Goal: Task Accomplishment & Management: Use online tool/utility

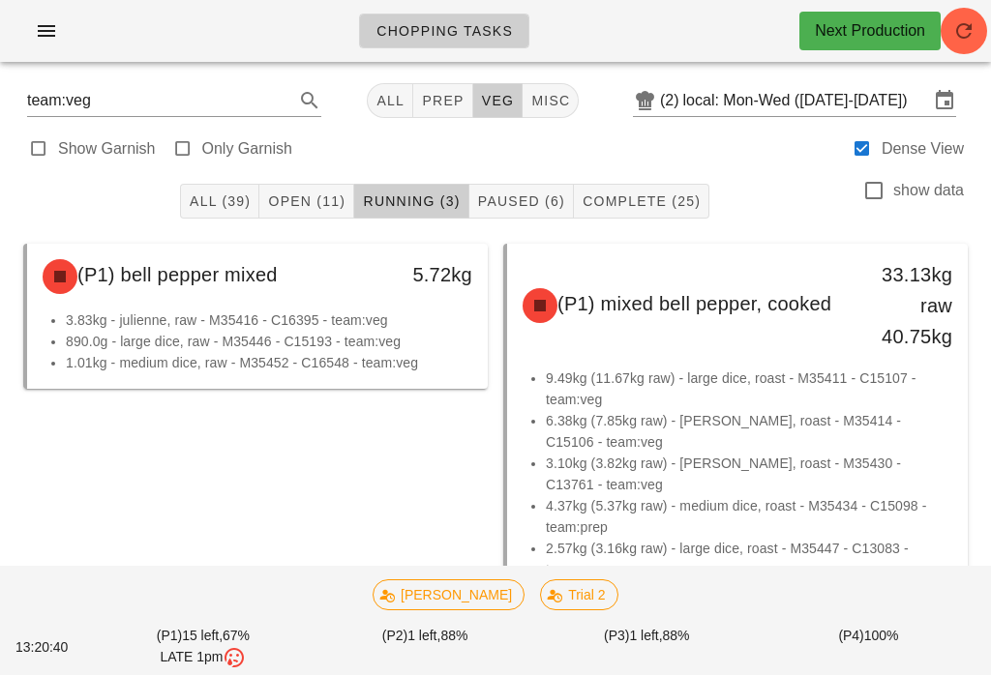
scroll to position [-42, 0]
click at [324, 214] on button "Open (11)" at bounding box center [306, 201] width 95 height 35
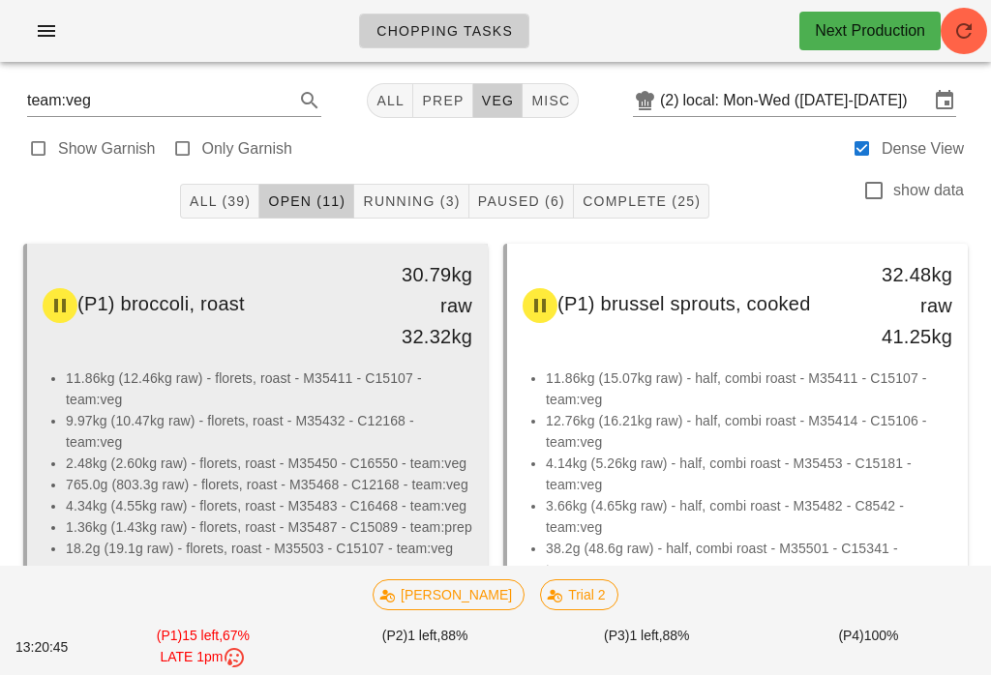
click at [338, 438] on li "9.97kg (10.47kg raw) - florets, roast - M35432 - C12168 - team:veg" at bounding box center [269, 431] width 406 height 43
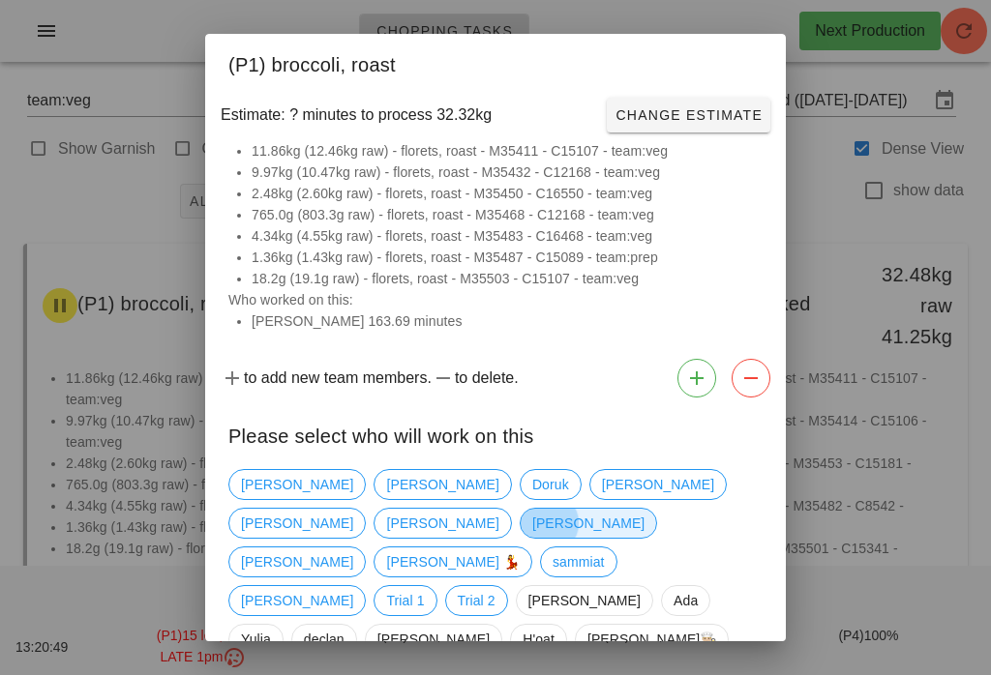
click at [644, 509] on span "[PERSON_NAME]" at bounding box center [588, 523] width 112 height 29
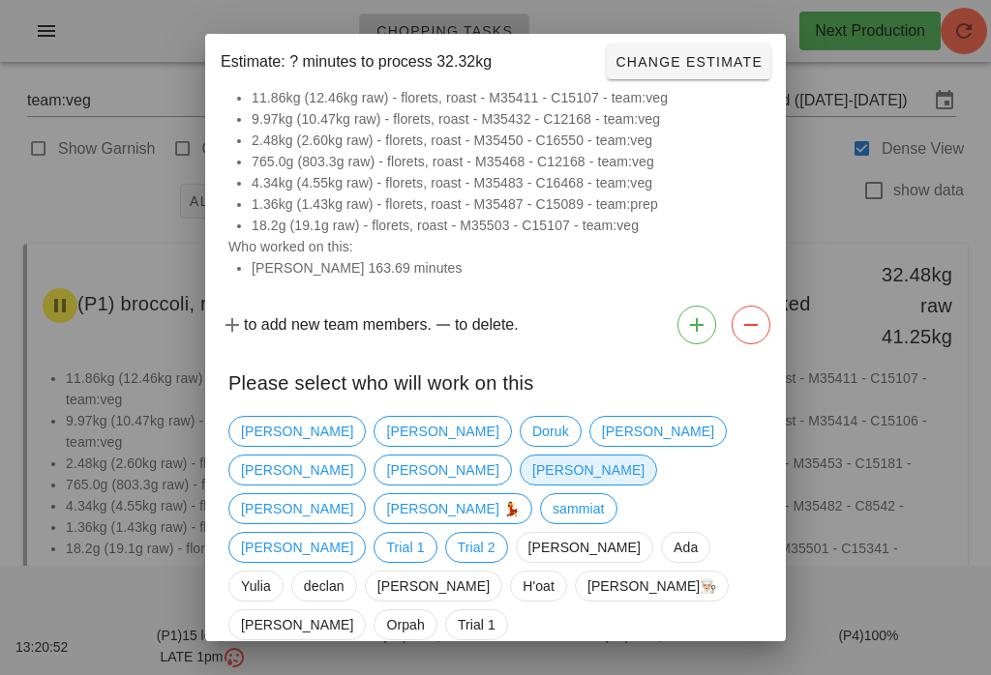
scroll to position [52, 0]
click at [644, 457] on span "[PERSON_NAME]" at bounding box center [588, 471] width 112 height 29
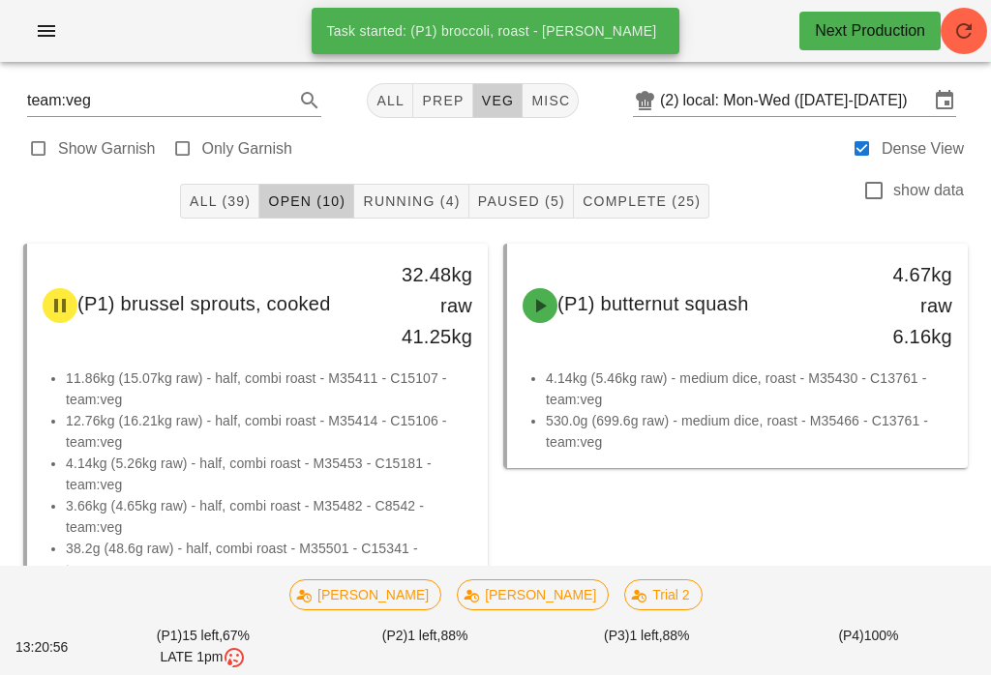
click at [397, 197] on span "Running (4)" at bounding box center [411, 201] width 98 height 15
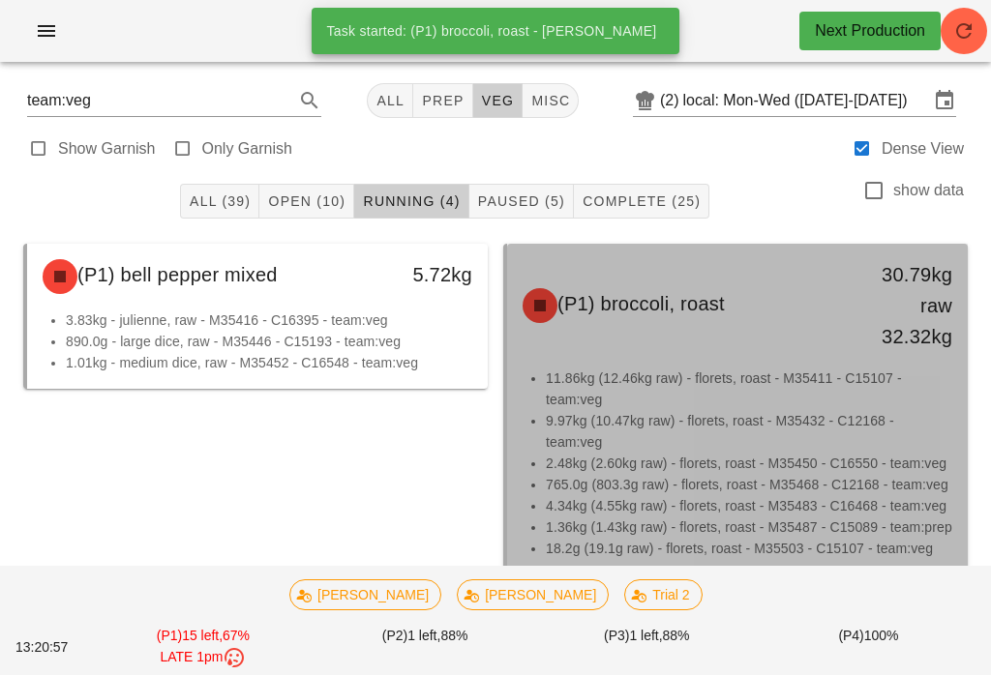
click at [709, 346] on div "(P1) broccoli, roast 30.79kg raw 32.32kg" at bounding box center [737, 306] width 453 height 116
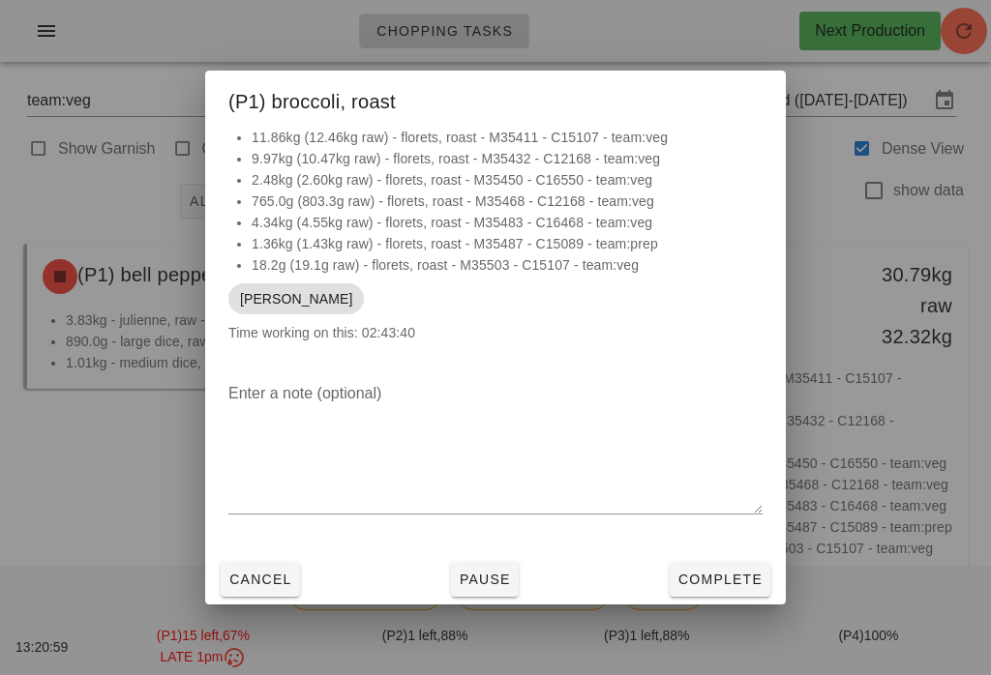
click at [713, 579] on span "Complete" at bounding box center [719, 579] width 85 height 15
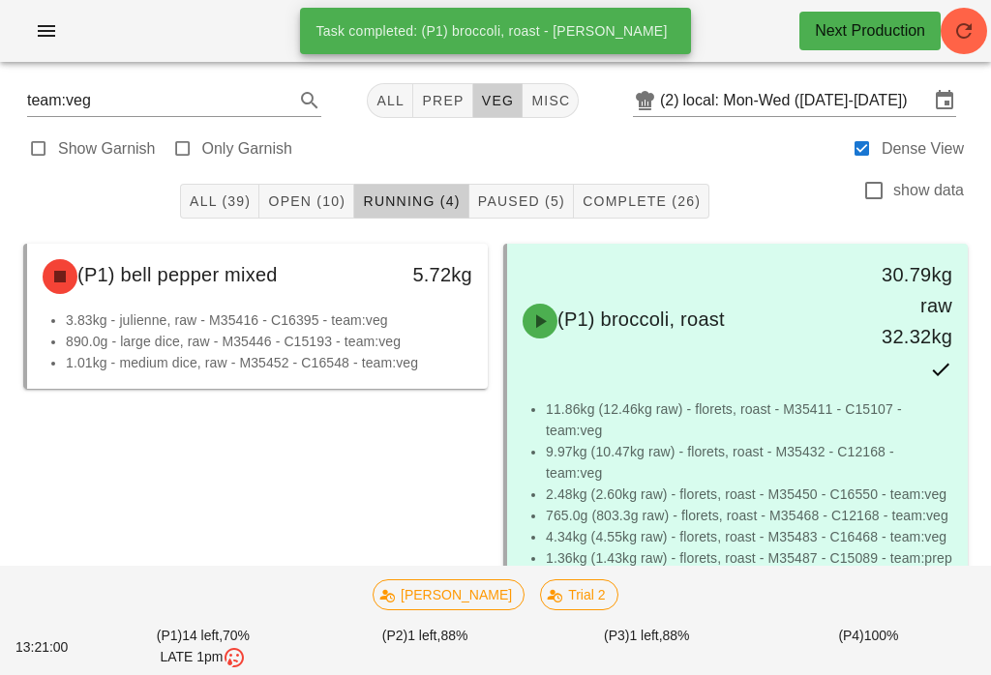
click at [319, 194] on span "Open (10)" at bounding box center [306, 201] width 78 height 15
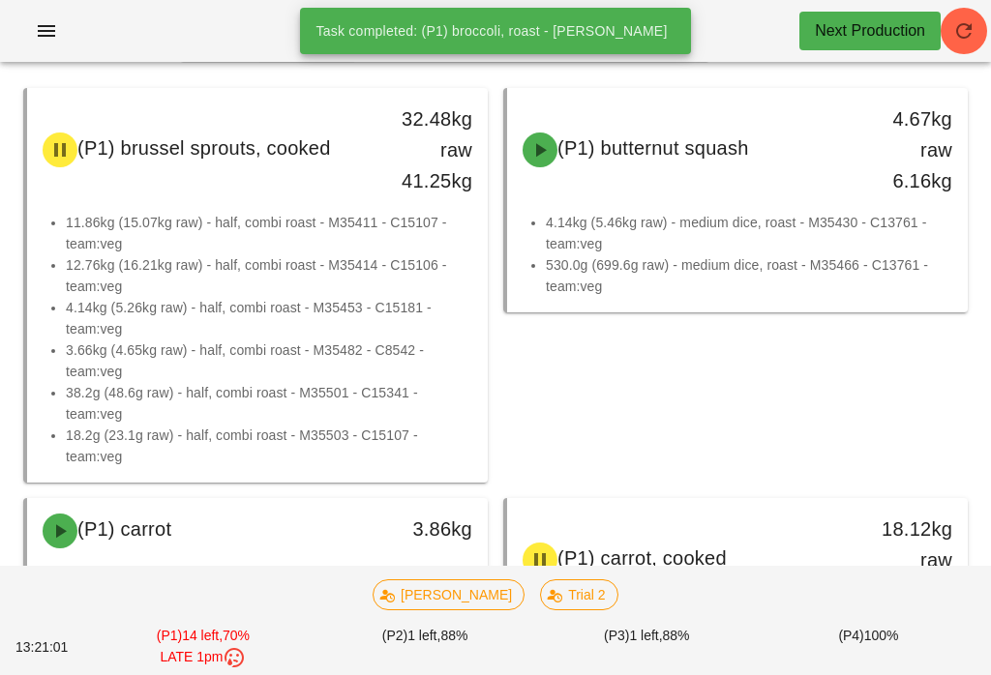
scroll to position [157, 0]
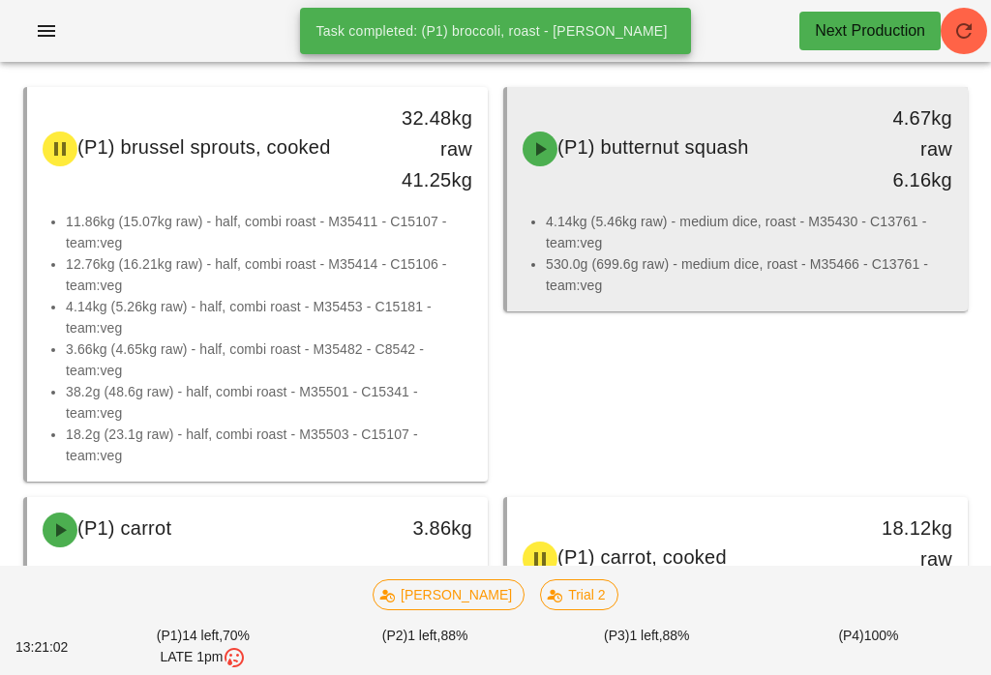
click at [707, 214] on li "4.14kg (5.46kg raw) - medium dice, roast - M35430 - C13761 - team:veg" at bounding box center [749, 232] width 406 height 43
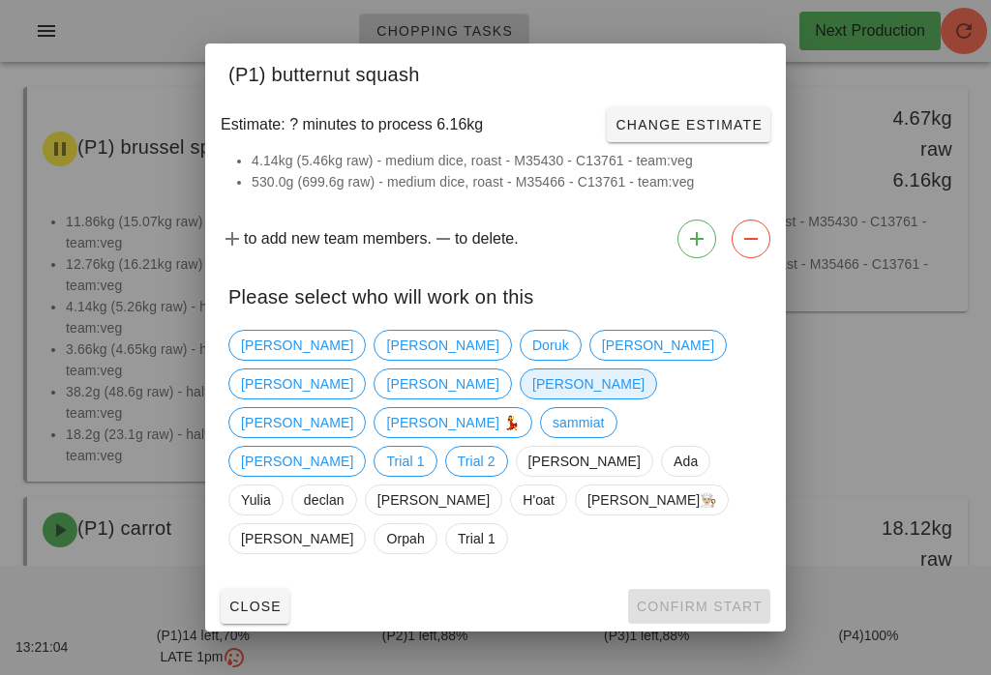
click at [644, 399] on span "[PERSON_NAME]" at bounding box center [588, 384] width 112 height 29
click at [244, 597] on button "Close" at bounding box center [255, 606] width 69 height 35
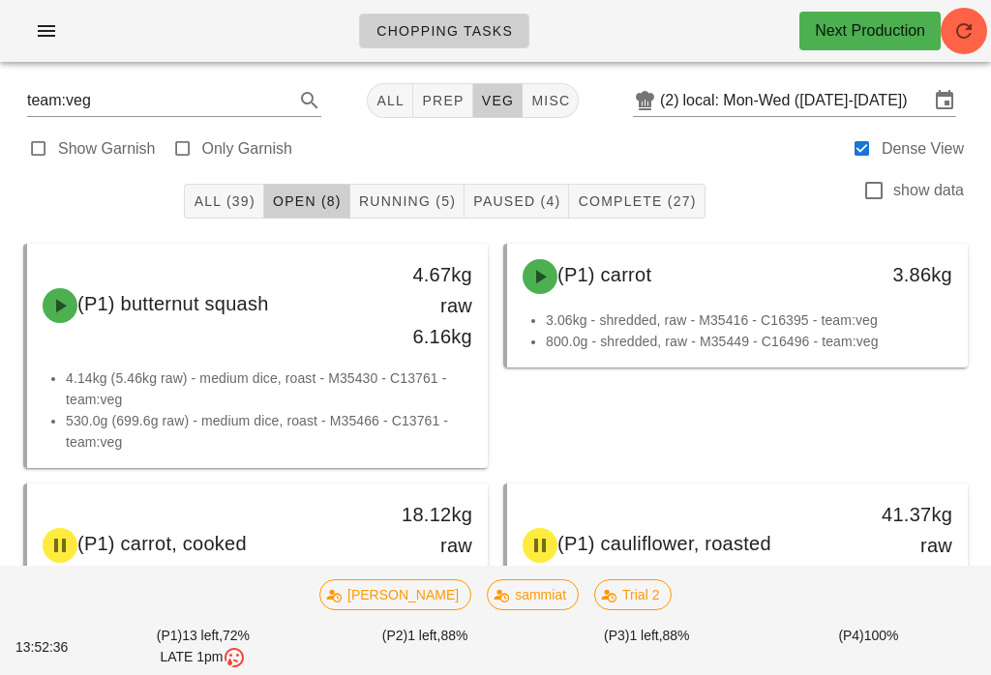
click at [417, 190] on button "Running (5)" at bounding box center [407, 201] width 114 height 35
click at [413, 194] on span "Running (5)" at bounding box center [407, 201] width 98 height 15
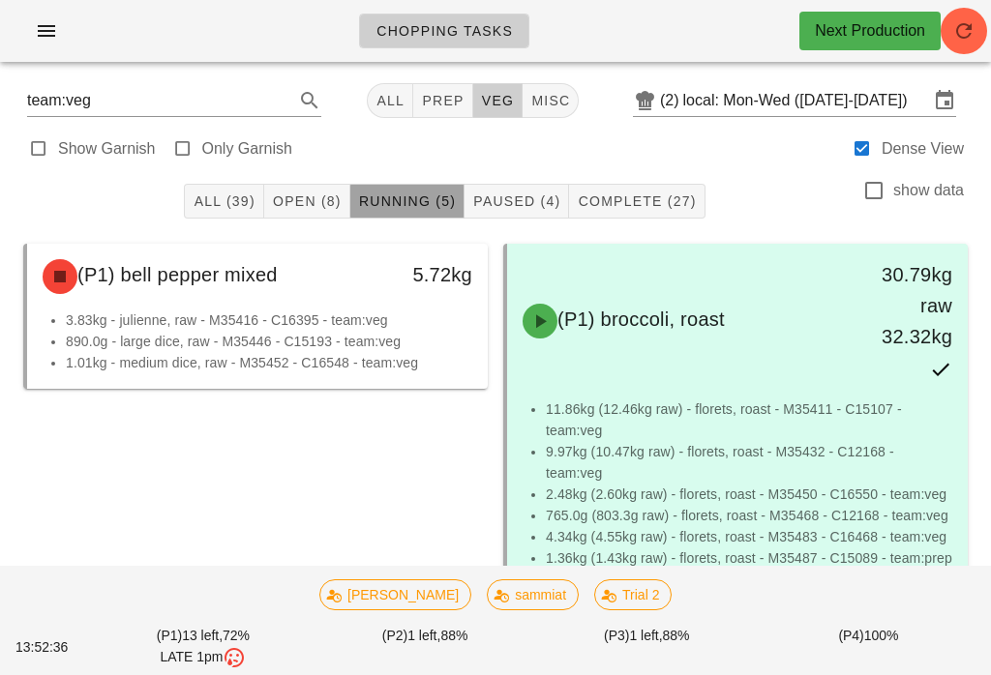
click at [391, 185] on button "Running (5)" at bounding box center [407, 201] width 114 height 35
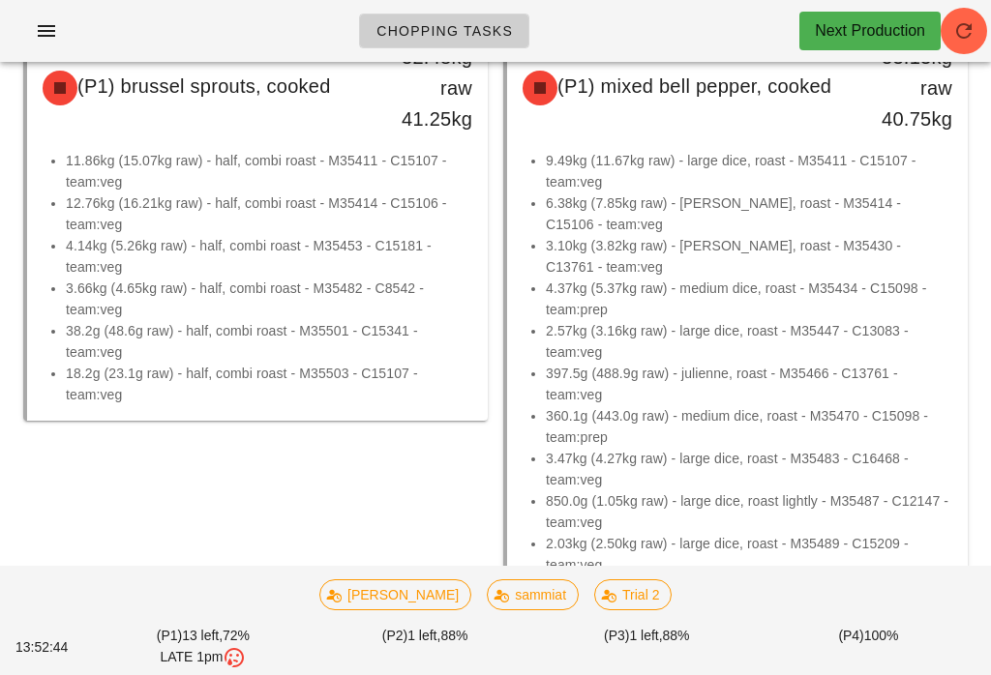
scroll to position [584, 0]
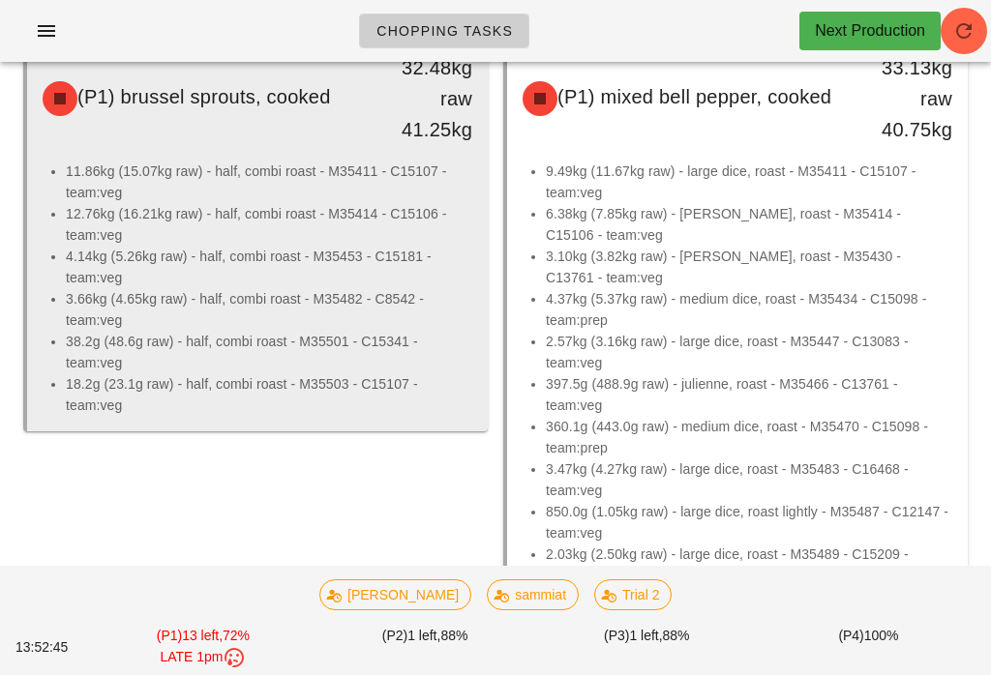
click at [408, 373] on li "38.2g (48.6g raw) - half, combi roast - M35501 - C15341 - team:veg" at bounding box center [269, 352] width 406 height 43
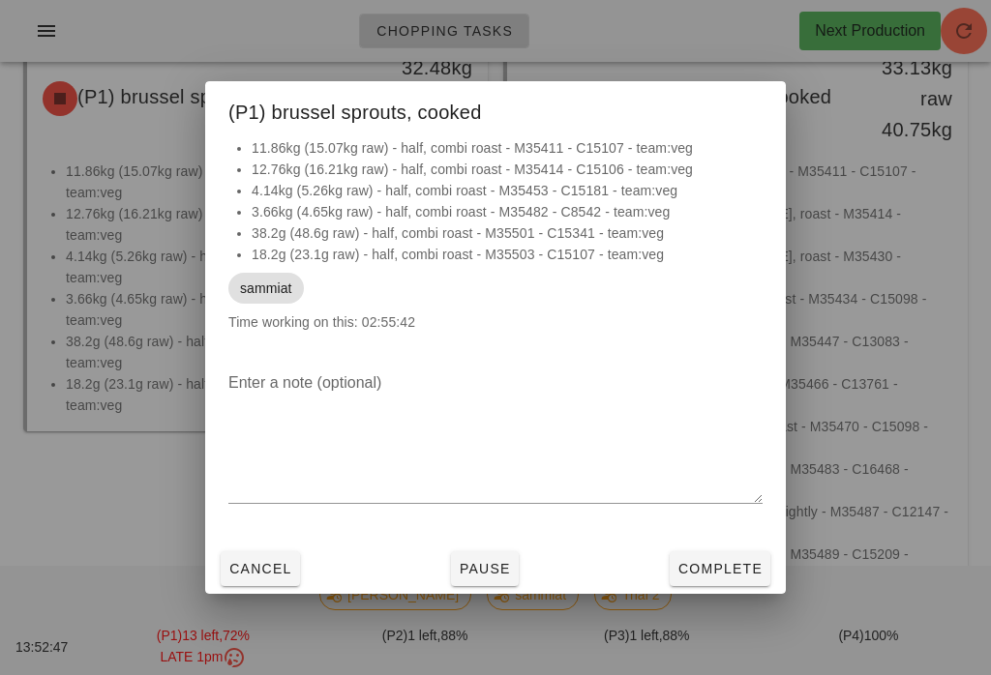
click at [233, 575] on span "Cancel" at bounding box center [260, 568] width 64 height 15
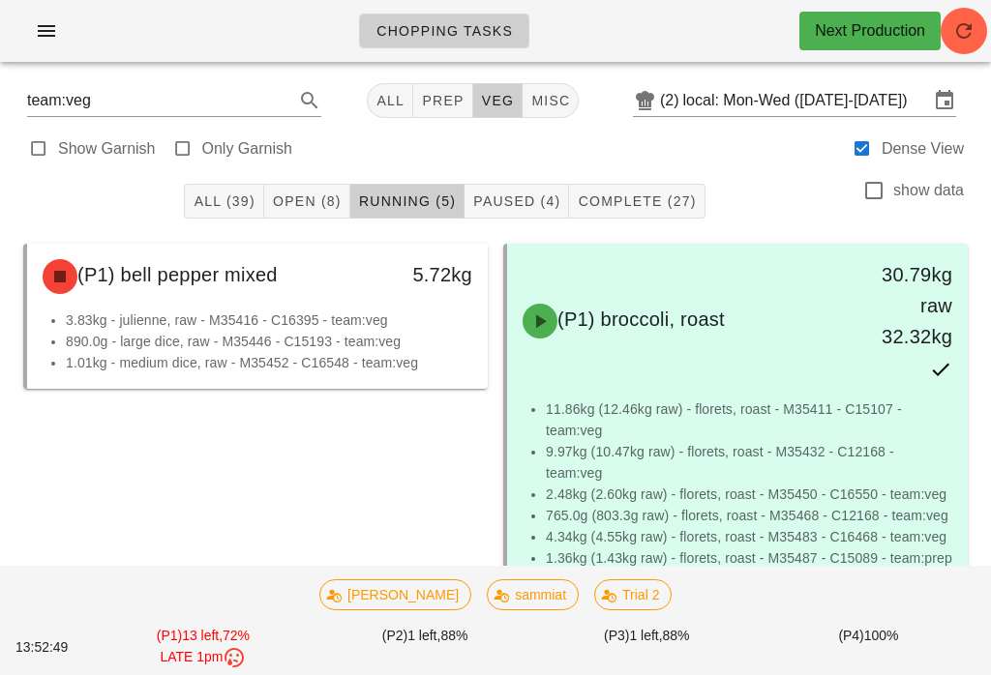
click at [319, 200] on span "Open (8)" at bounding box center [307, 201] width 70 height 15
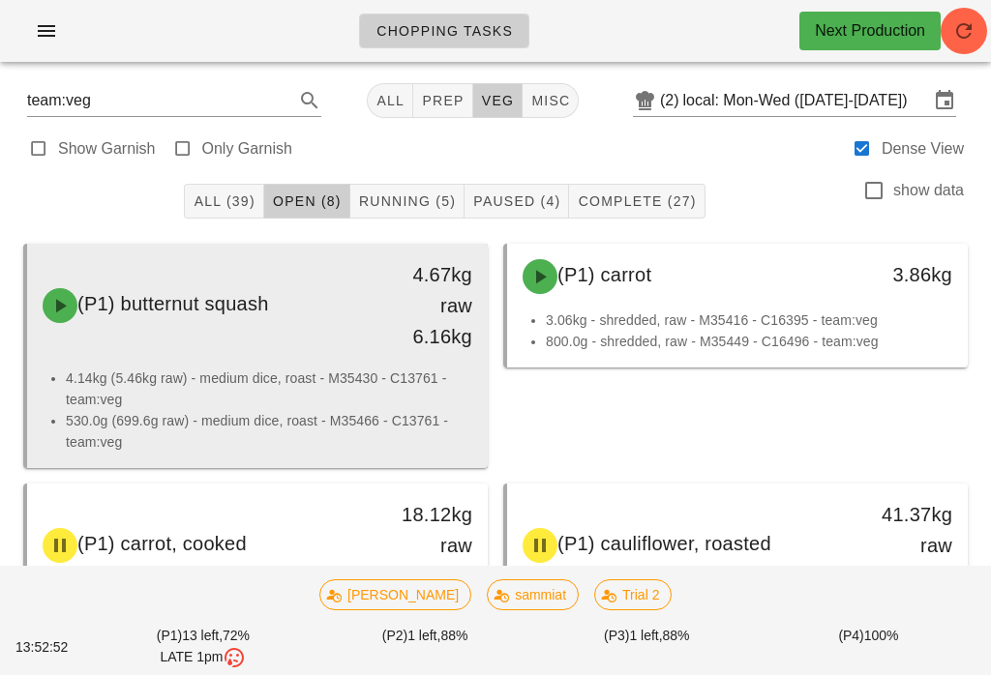
click at [413, 414] on li "530.0g (699.6g raw) - medium dice, roast - M35466 - C13761 - team:veg" at bounding box center [269, 431] width 406 height 43
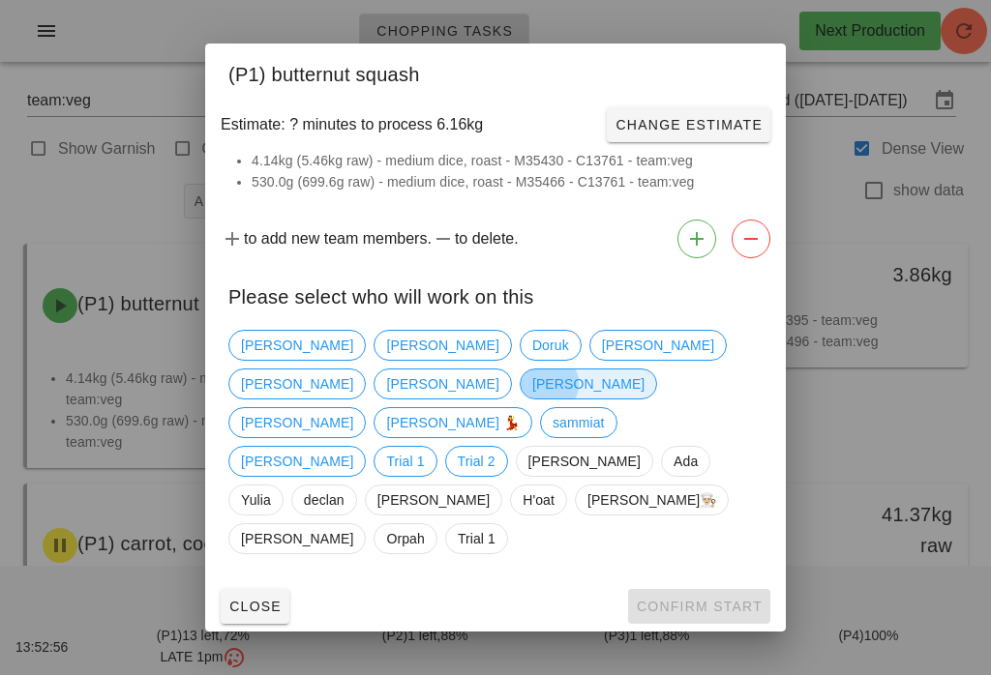
click at [644, 389] on span "[PERSON_NAME]" at bounding box center [588, 384] width 112 height 29
click at [699, 589] on button "Confirm Start" at bounding box center [699, 606] width 142 height 35
